Goal: Use online tool/utility

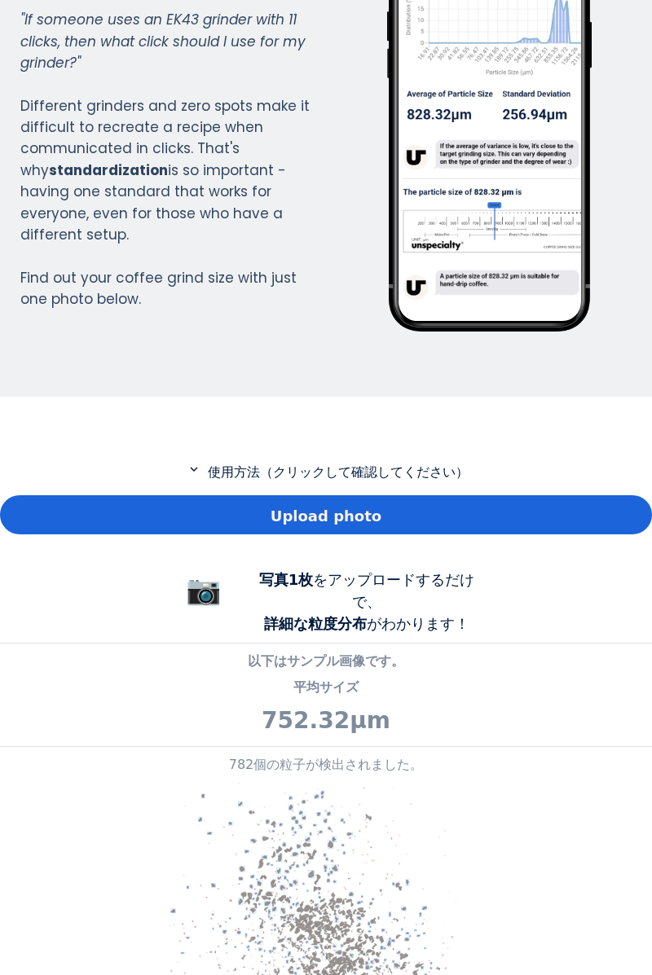
scroll to position [191, 0]
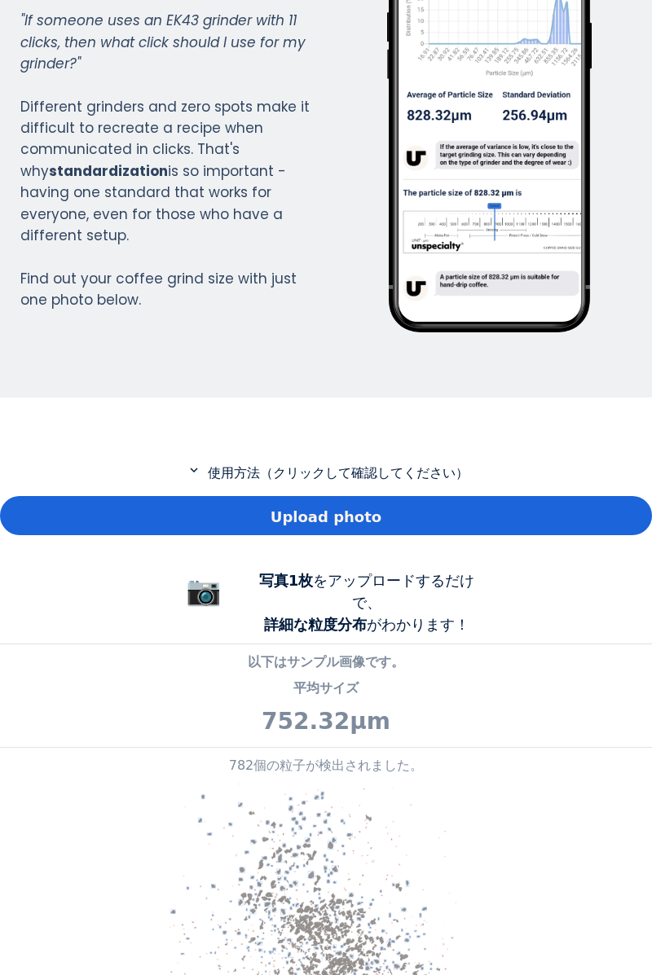
click at [542, 507] on div "Upload photo" at bounding box center [326, 515] width 652 height 39
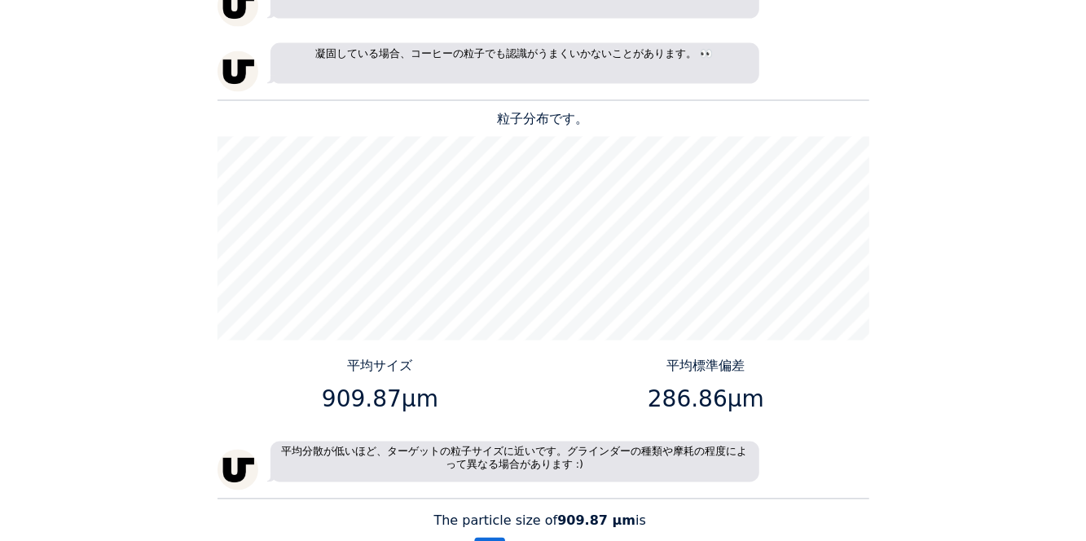
scroll to position [1494, 0]
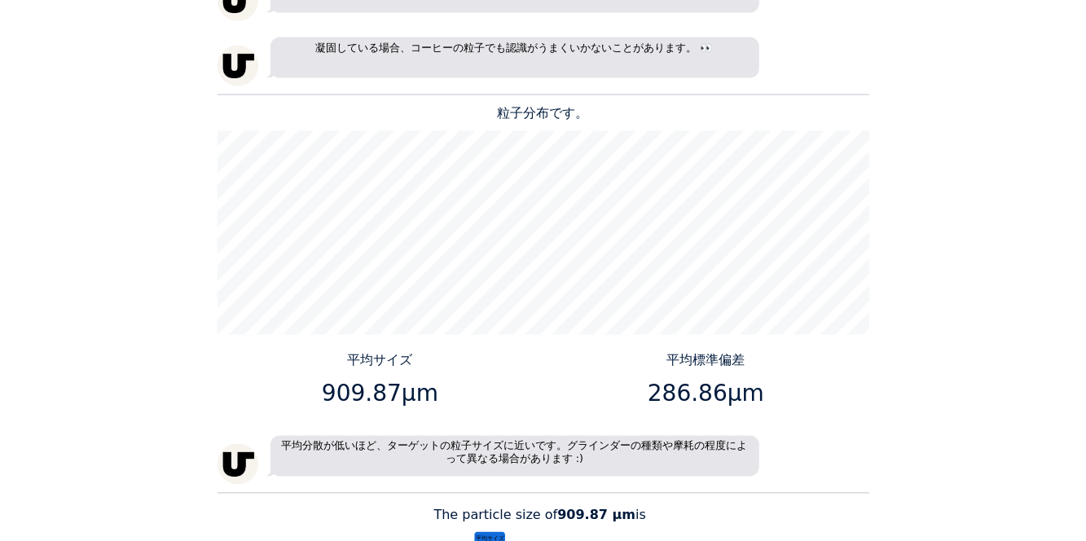
click at [651, 232] on div "Home Courses About us Tools Sign in" at bounding box center [543, 270] width 1086 height 541
click at [651, 306] on div "Home Courses About us Tools Sign in" at bounding box center [543, 270] width 1086 height 541
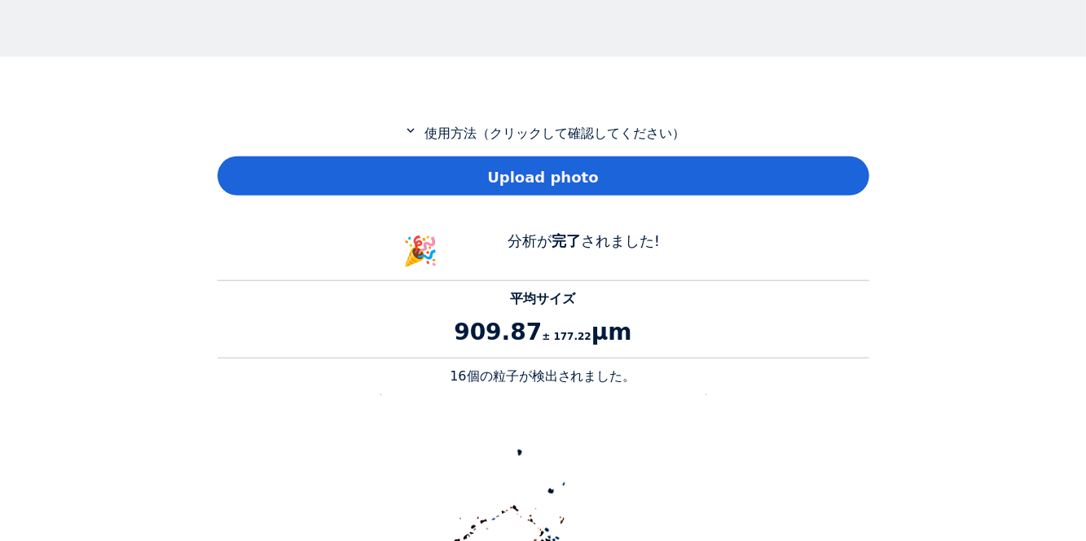
scroll to position [704, 0]
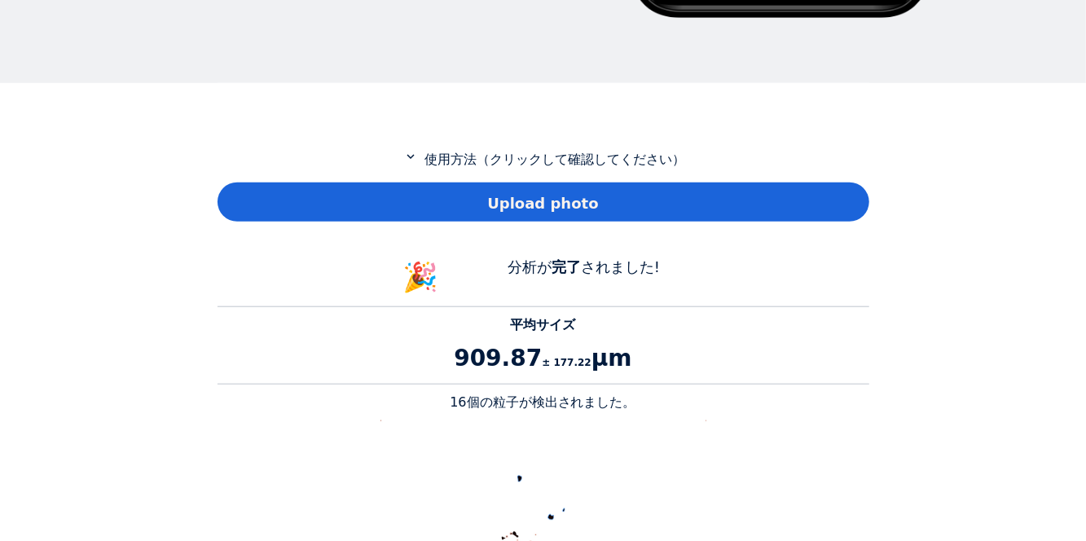
click at [651, 344] on p "909.87 ± 177.22 μm" at bounding box center [543, 358] width 652 height 34
click at [651, 200] on div "Upload photo" at bounding box center [543, 201] width 652 height 39
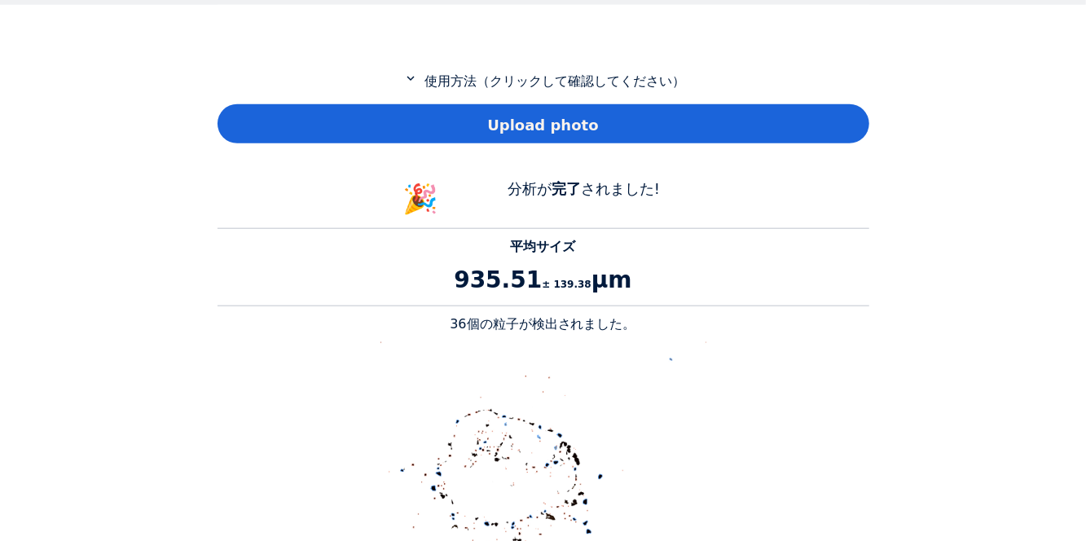
scroll to position [783, 0]
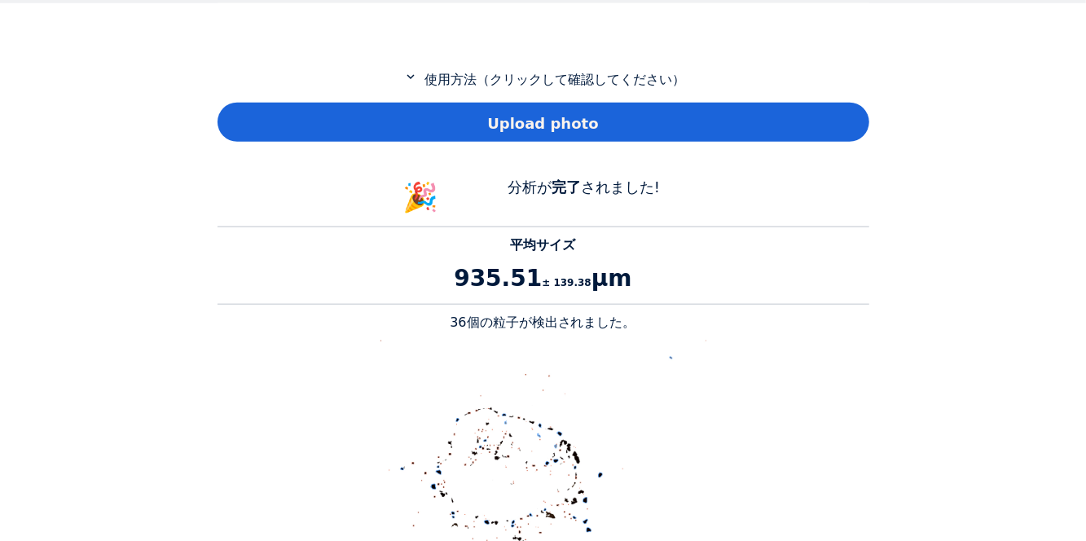
click at [651, 130] on div "Upload photo" at bounding box center [543, 122] width 652 height 39
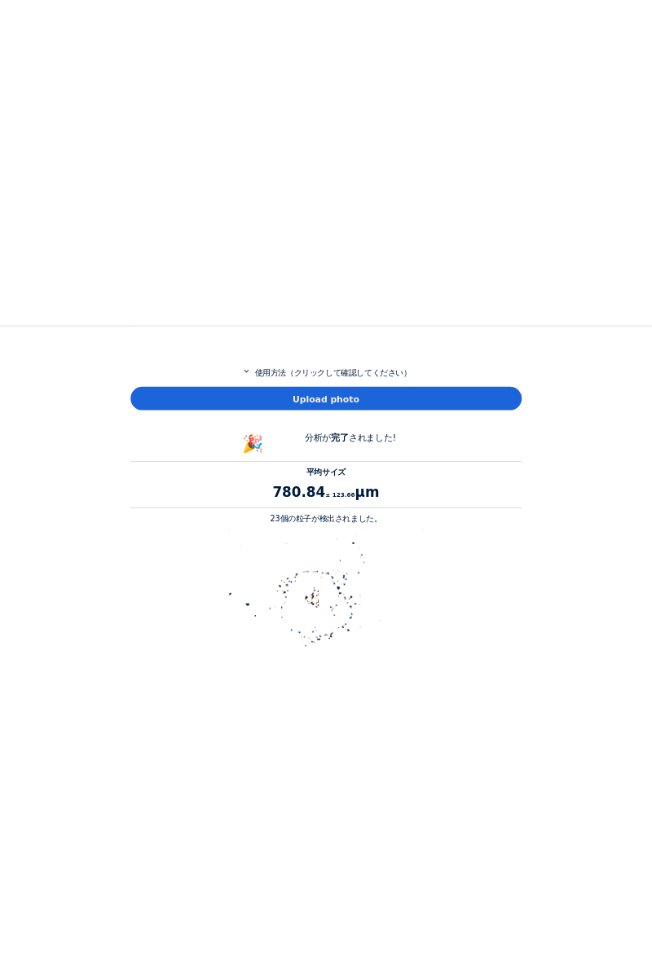
scroll to position [1494, 652]
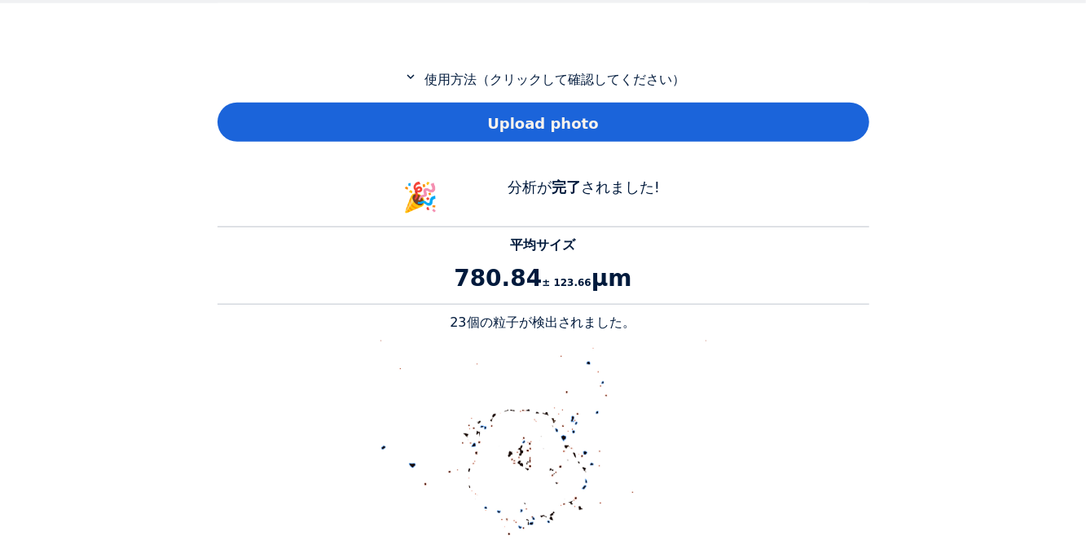
click at [651, 135] on div "Upload photo" at bounding box center [543, 122] width 652 height 39
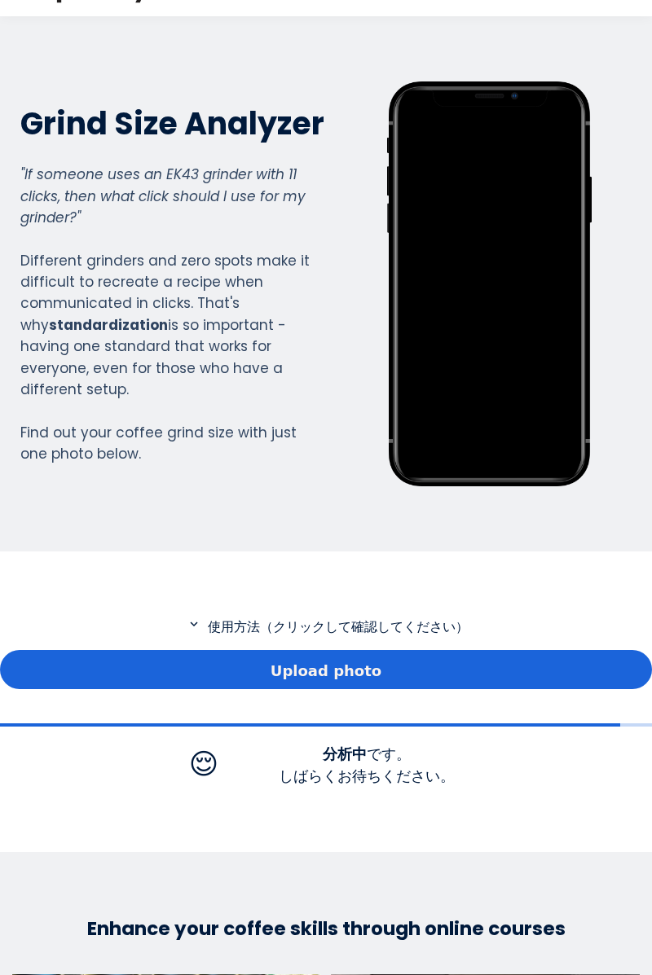
scroll to position [41, 0]
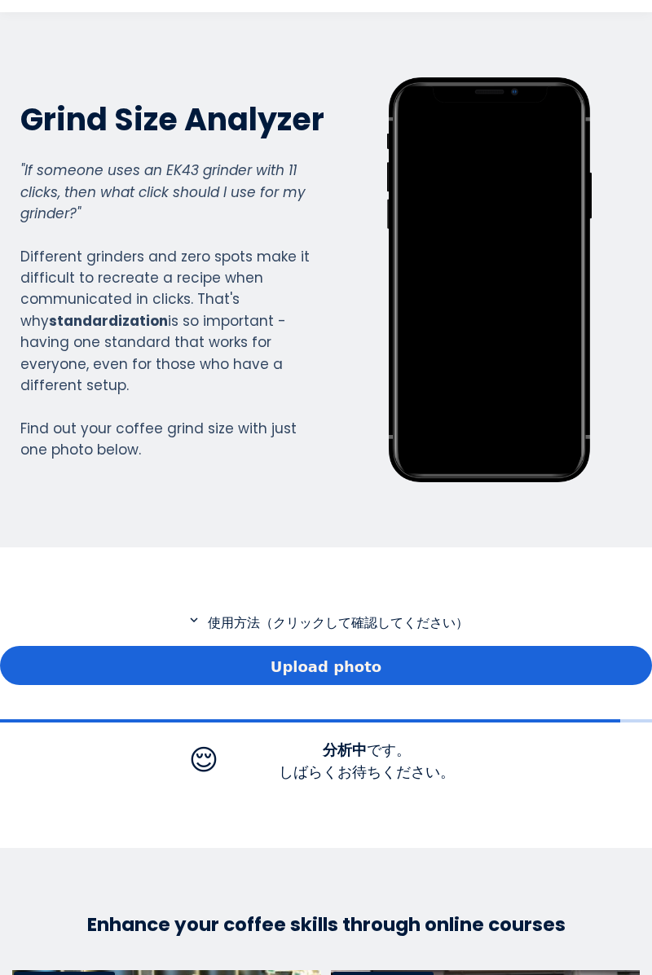
click at [453, 658] on div "Upload photo" at bounding box center [326, 665] width 652 height 39
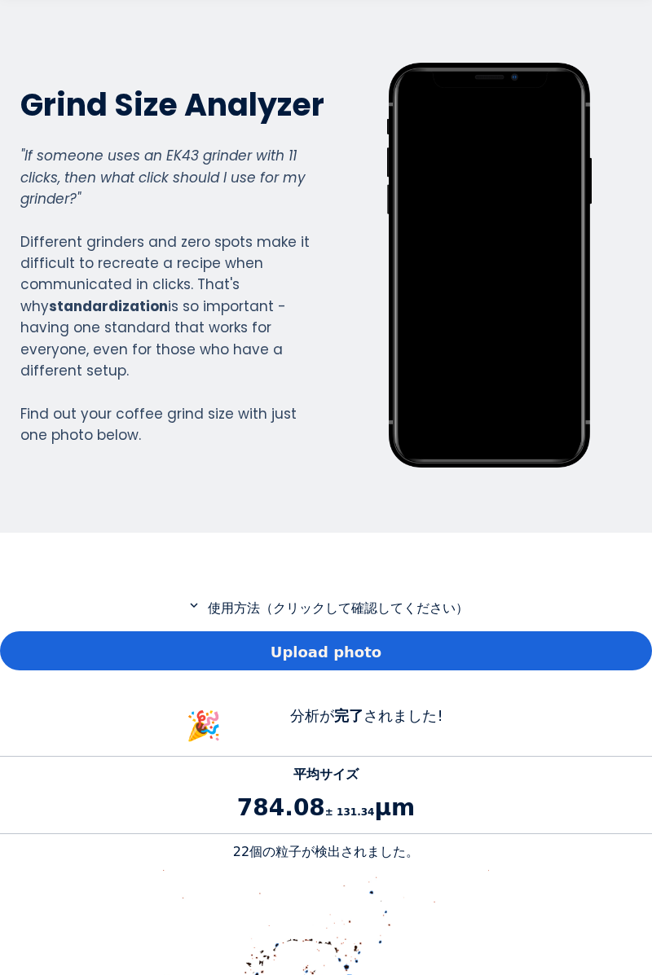
scroll to position [52, 0]
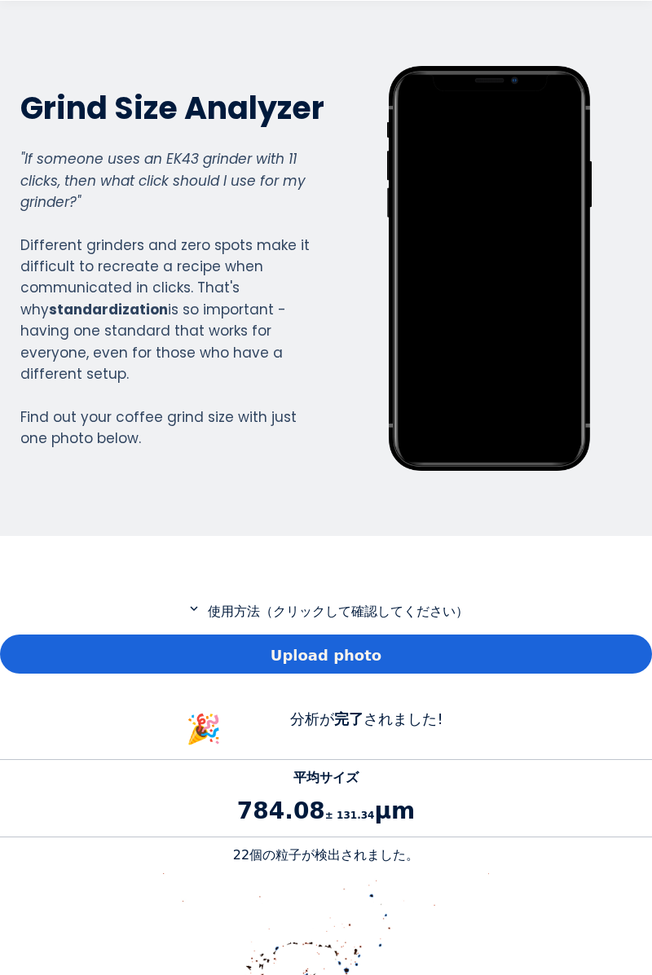
click at [487, 667] on div "Upload photo" at bounding box center [326, 653] width 652 height 39
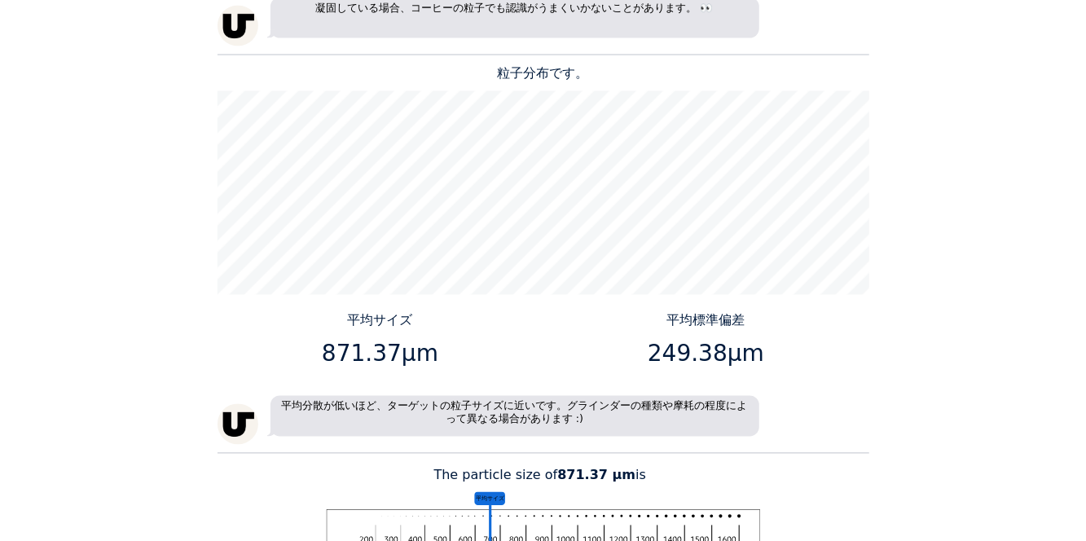
scroll to position [1554, 0]
